Goal: Information Seeking & Learning: Find specific fact

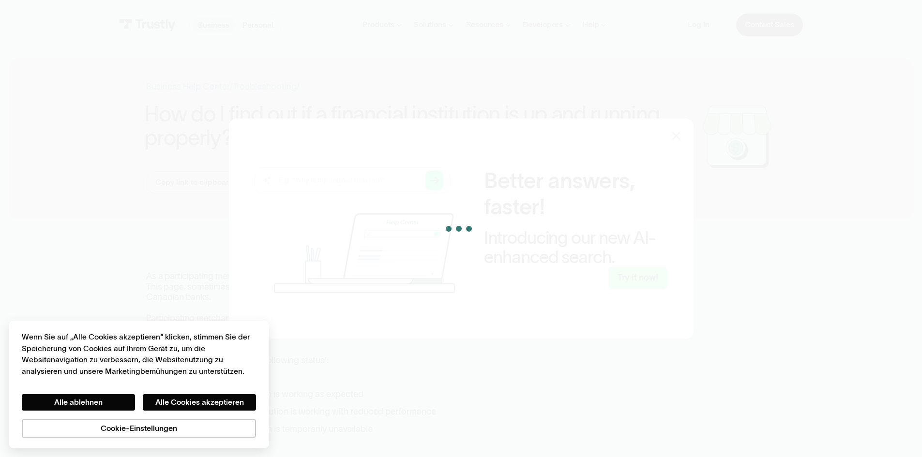
click at [271, 55] on div at bounding box center [461, 228] width 922 height 457
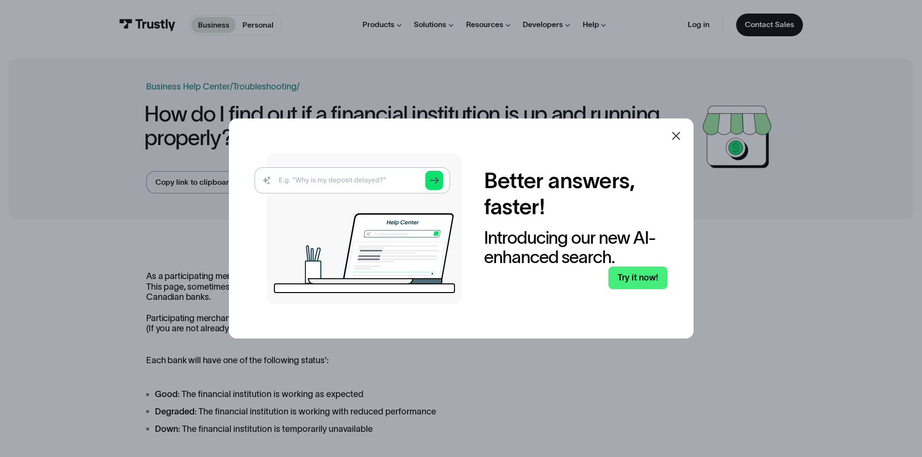
click at [675, 139] on icon at bounding box center [676, 136] width 12 height 12
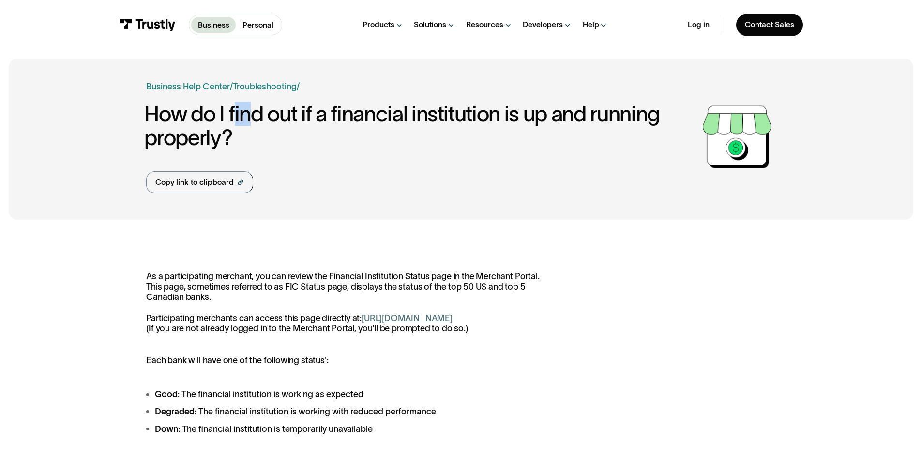
drag, startPoint x: 264, startPoint y: 116, endPoint x: 444, endPoint y: 122, distance: 180.6
click at [306, 117] on h1 "How do I find out if a financial institution is up and running properly?" at bounding box center [421, 126] width 554 height 48
click at [454, 123] on h1 "How do I find out if a financial institution is up and running properly?" at bounding box center [421, 126] width 554 height 48
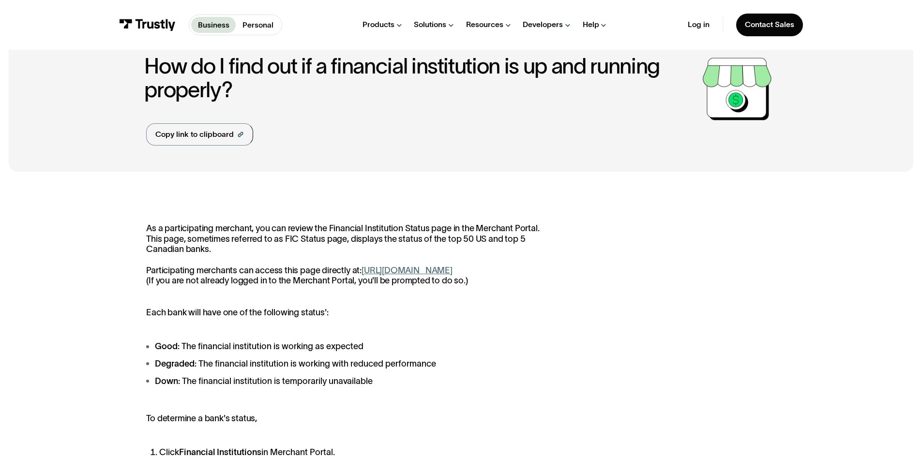
scroll to position [48, 0]
click at [327, 74] on h1 "How do I find out if a financial institution is up and running properly?" at bounding box center [421, 78] width 554 height 48
drag, startPoint x: 132, startPoint y: 59, endPoint x: 225, endPoint y: 76, distance: 94.1
click at [139, 61] on div "Business Help Center Personal Help Center / Personal Business Troubleshooting /…" at bounding box center [461, 90] width 904 height 161
click at [154, 64] on h1 "How do I find out if a financial institution is up and running properly?" at bounding box center [421, 78] width 554 height 48
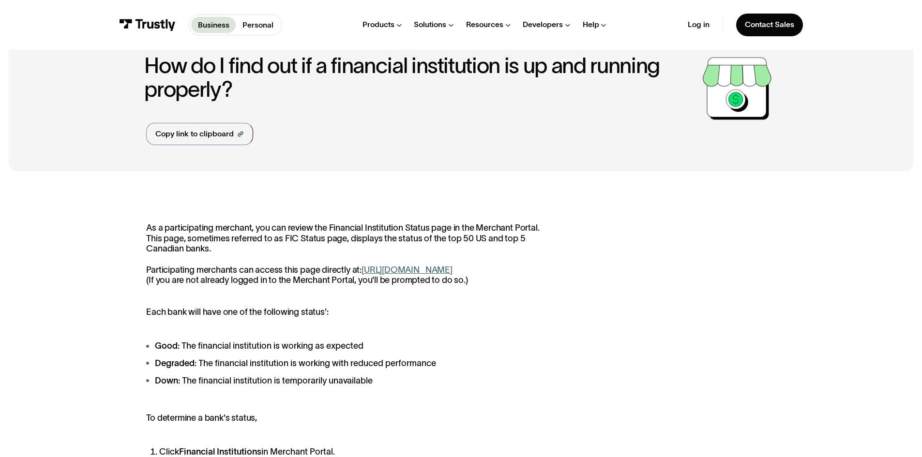
click at [228, 93] on h1 "How do I find out if a financial institution is up and running properly?" at bounding box center [421, 78] width 554 height 48
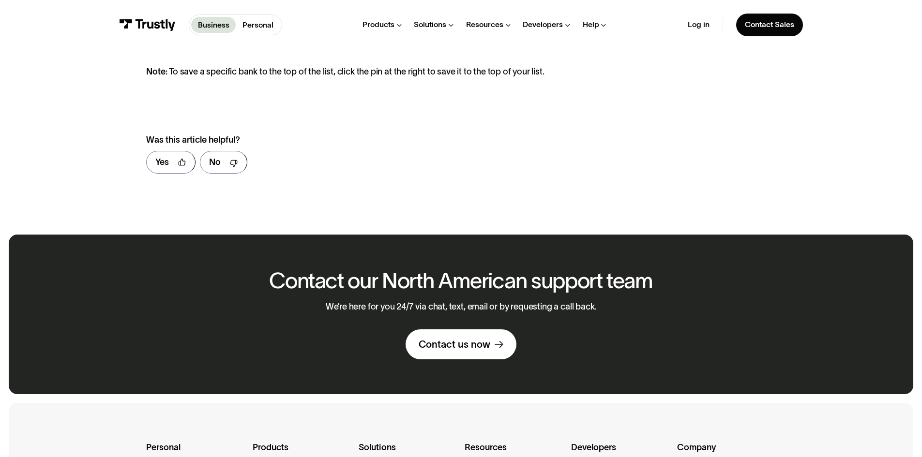
scroll to position [484, 0]
